Goal: Find specific page/section: Find specific page/section

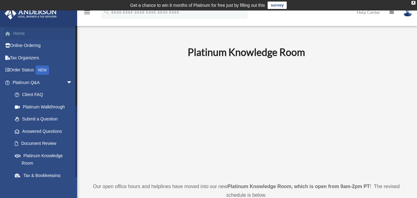
click at [21, 31] on link "Home" at bounding box center [42, 33] width 77 height 12
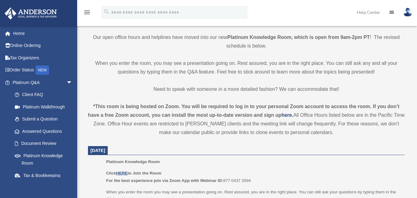
scroll to position [185, 0]
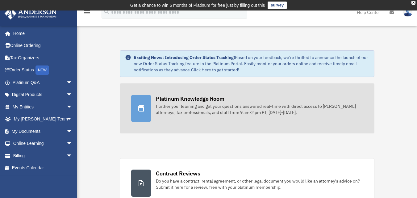
click at [185, 99] on div "Platinum Knowledge Room" at bounding box center [190, 99] width 68 height 8
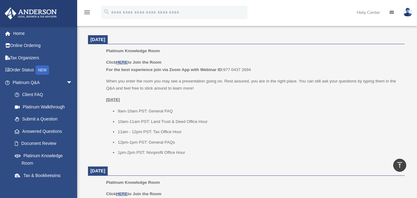
scroll to position [257, 0]
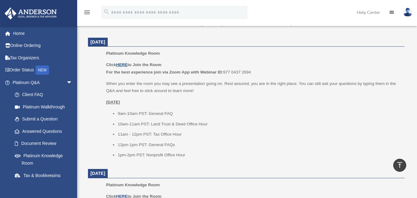
click at [124, 65] on u "HERE" at bounding box center [121, 64] width 11 height 5
